Goal: Register for event/course

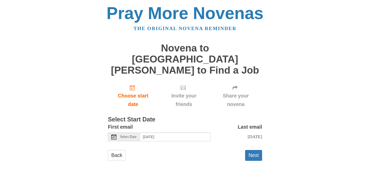
click at [133, 135] on span "Select Date" at bounding box center [128, 137] width 16 height 4
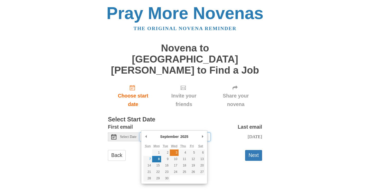
type input "Wednesday, September 3rd"
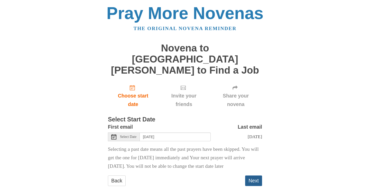
click at [255, 175] on button "Next" at bounding box center [253, 180] width 17 height 11
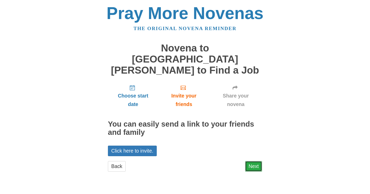
click at [258, 161] on link "Next" at bounding box center [253, 166] width 17 height 11
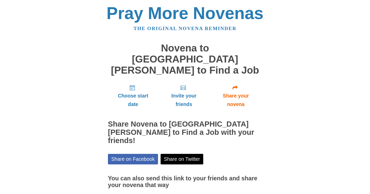
scroll to position [24, 0]
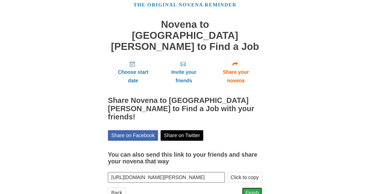
click at [257, 187] on link "Finish" at bounding box center [252, 192] width 20 height 11
